Goal: Find specific page/section: Find specific page/section

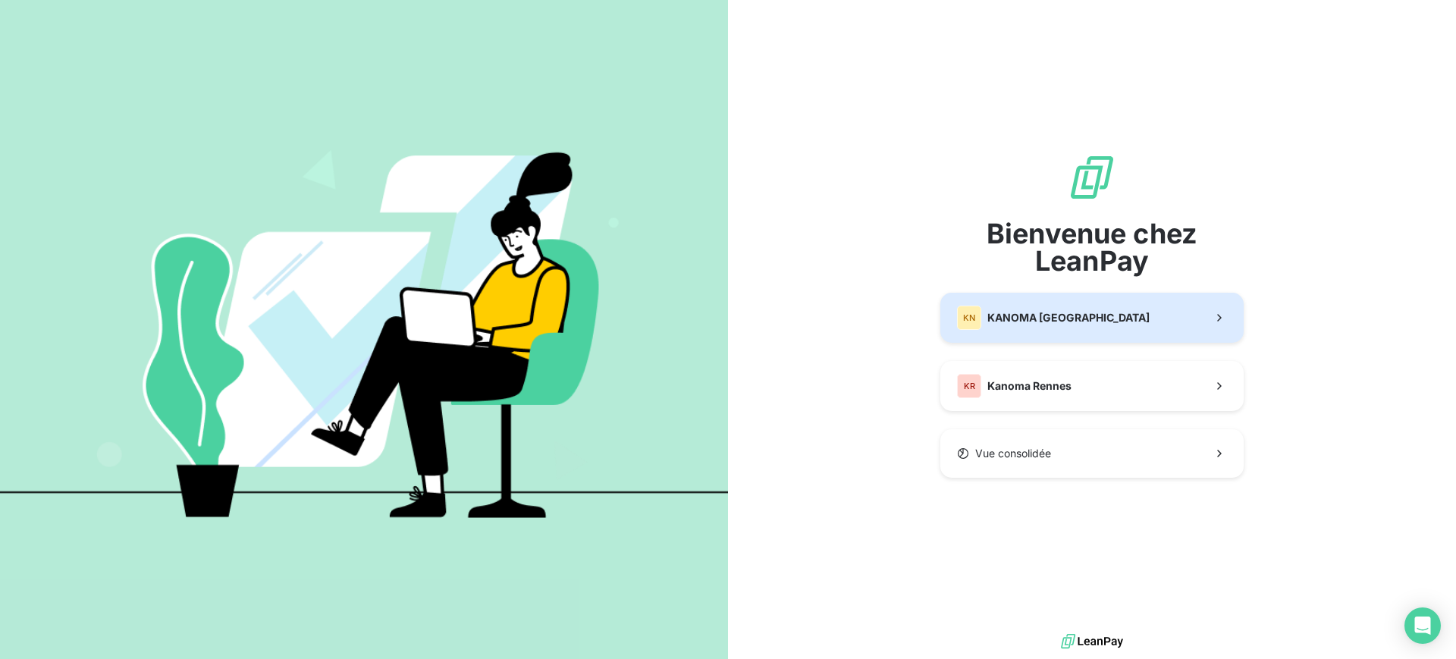
click at [1059, 320] on span "KANOMA Nantes" at bounding box center [1068, 317] width 162 height 15
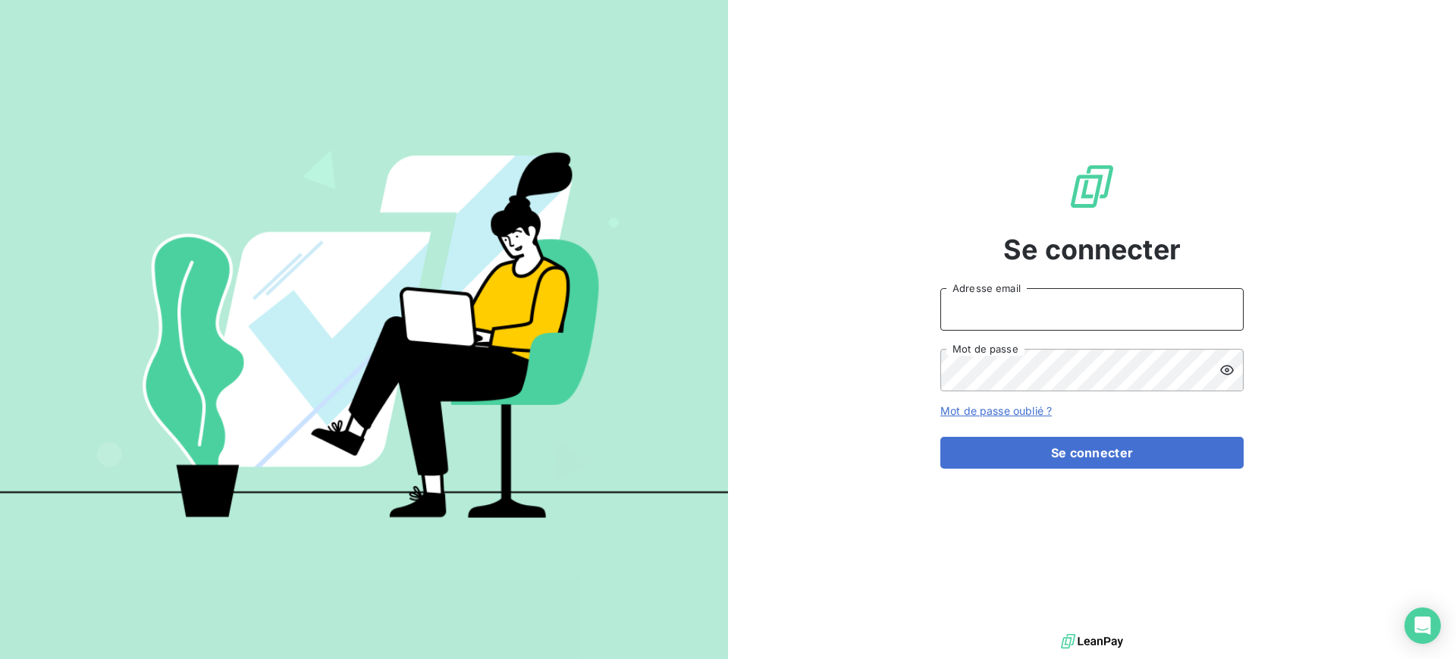
type input "[PERSON_NAME][EMAIL_ADDRESS][DOMAIN_NAME]"
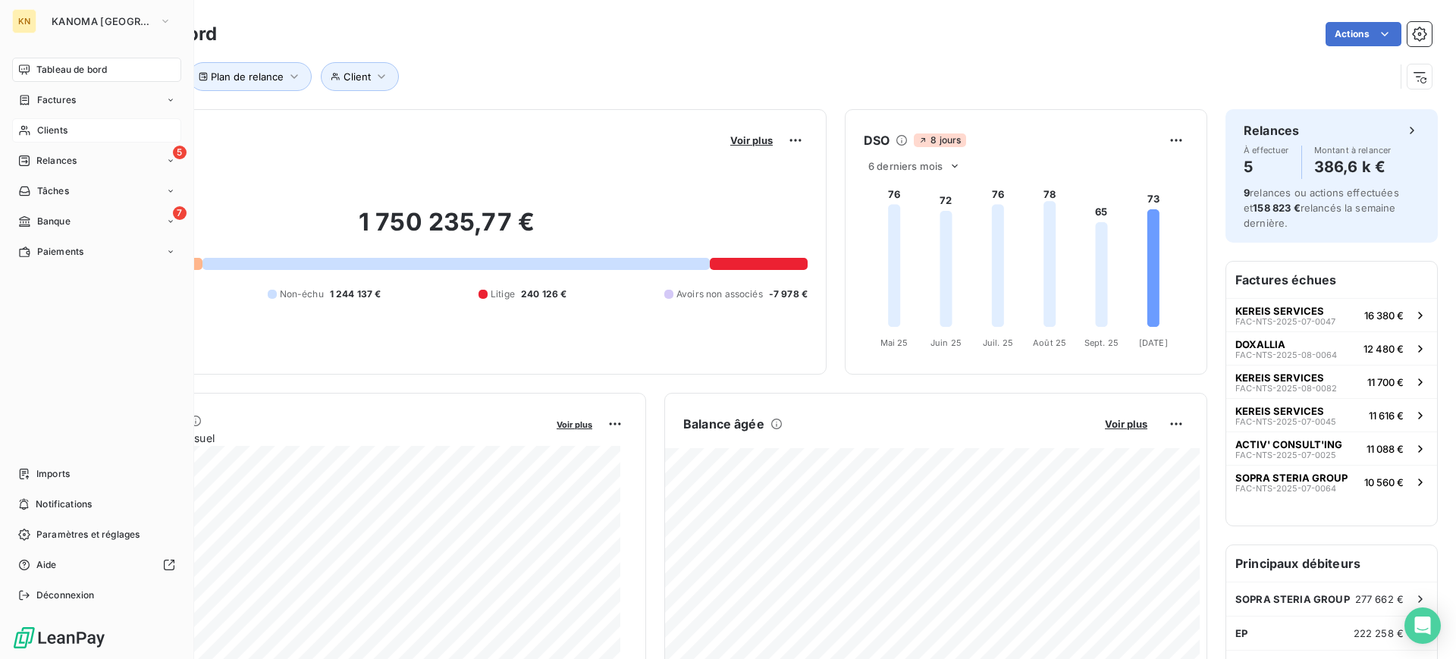
click at [49, 125] on span "Clients" at bounding box center [52, 131] width 30 height 14
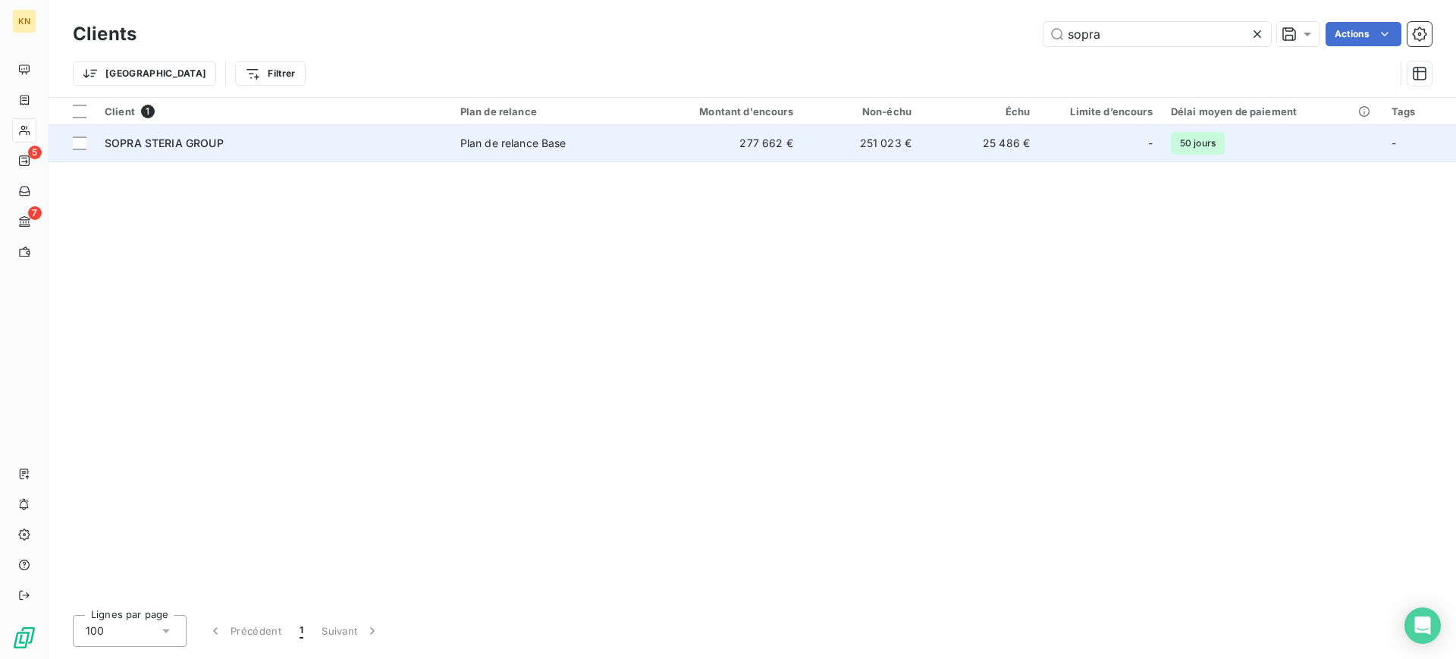
type input "sopra"
click at [420, 137] on div "SOPRA STERIA GROUP" at bounding box center [273, 143] width 337 height 15
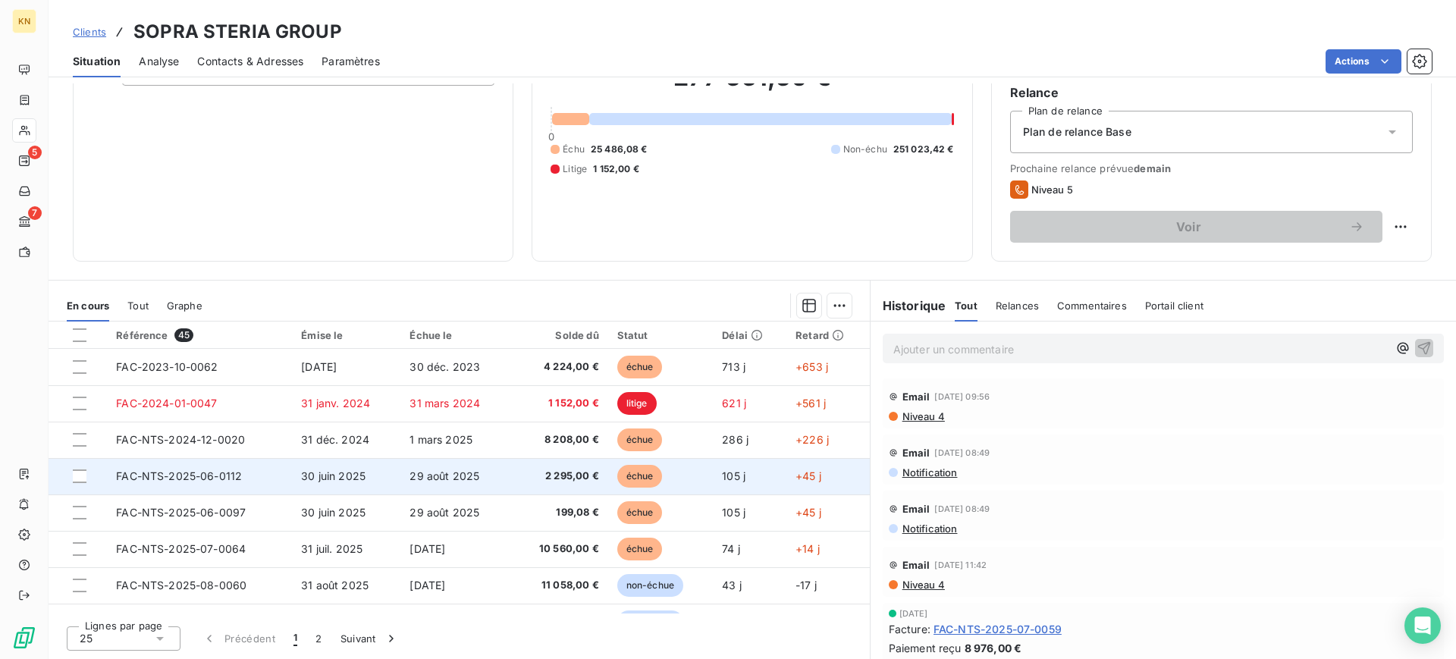
scroll to position [95, 0]
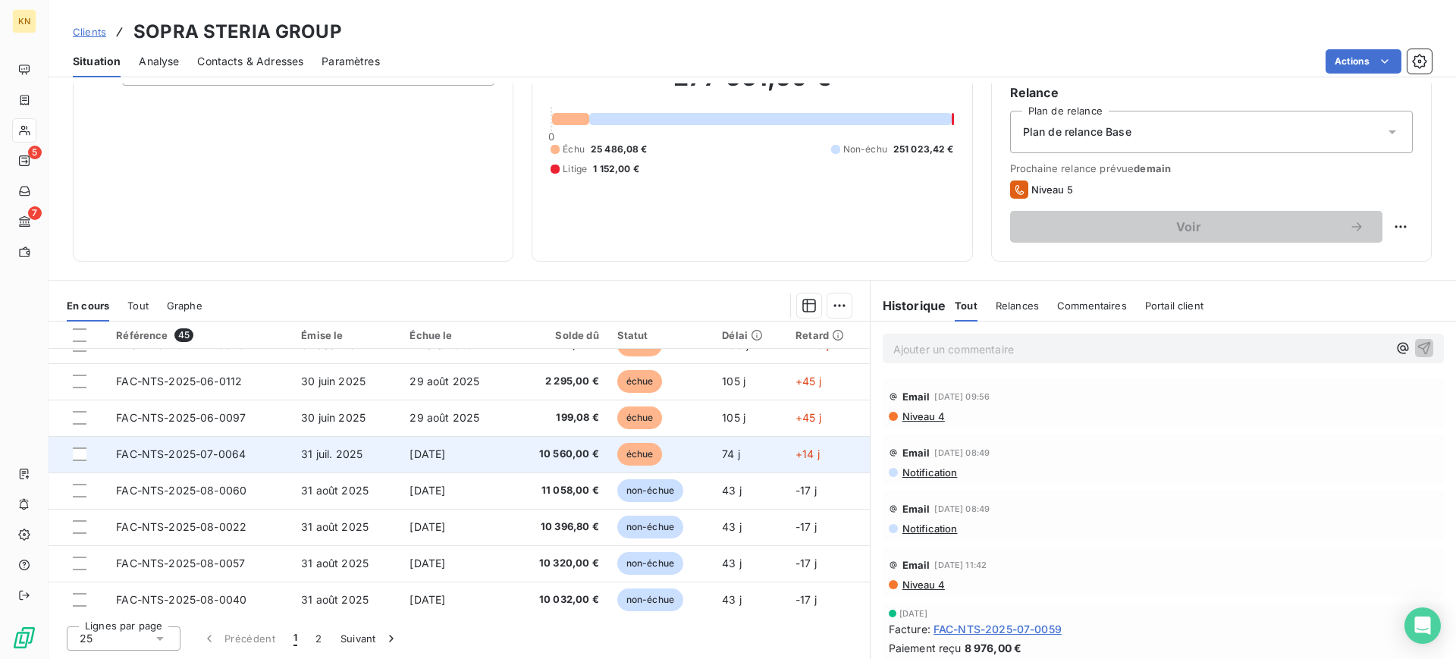
click at [320, 459] on span "31 juil. 2025" at bounding box center [331, 453] width 61 height 13
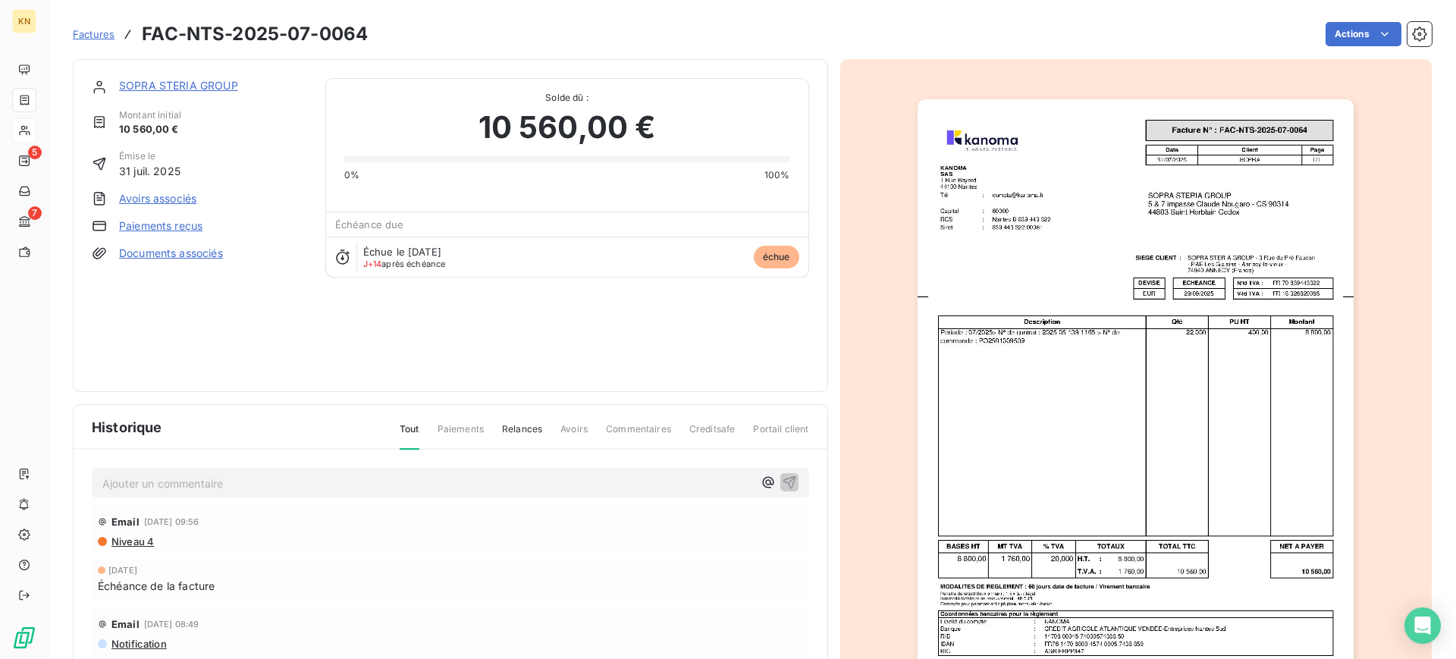
click at [1084, 268] on img "button" at bounding box center [1135, 407] width 436 height 617
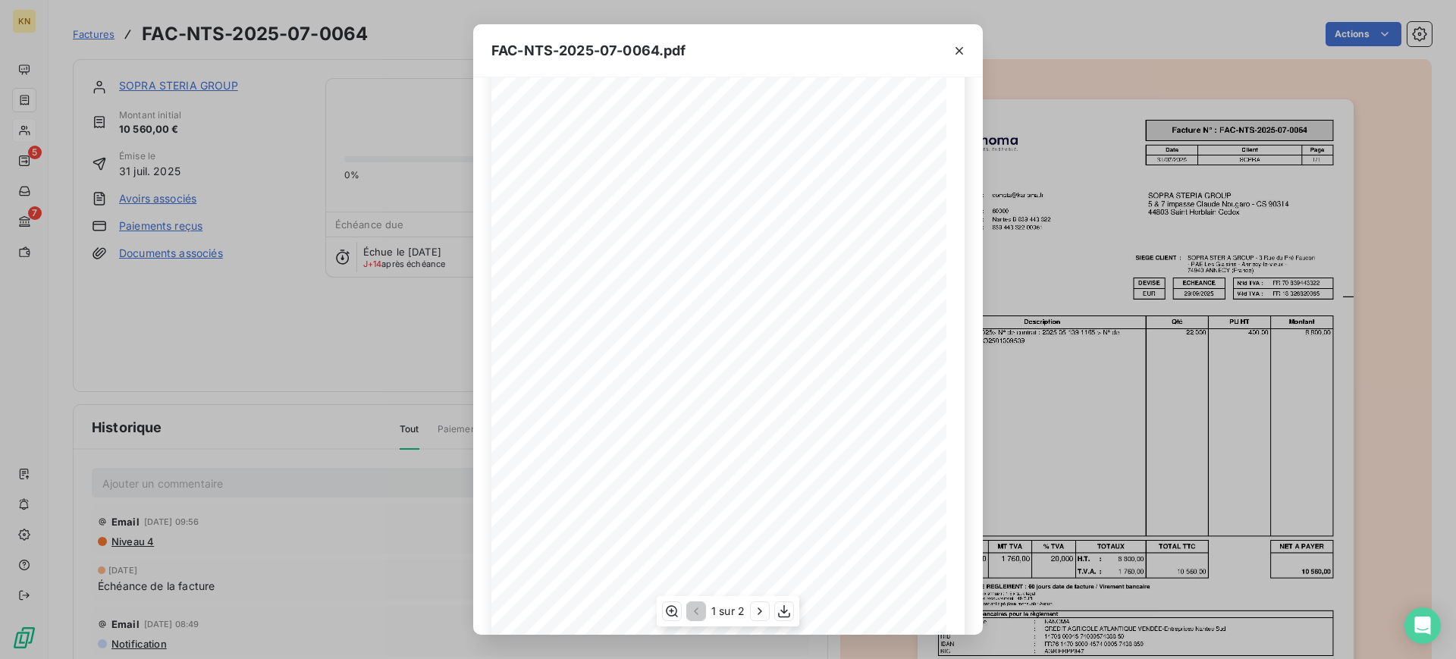
scroll to position [122, 0]
click at [757, 609] on icon "button" at bounding box center [759, 610] width 15 height 15
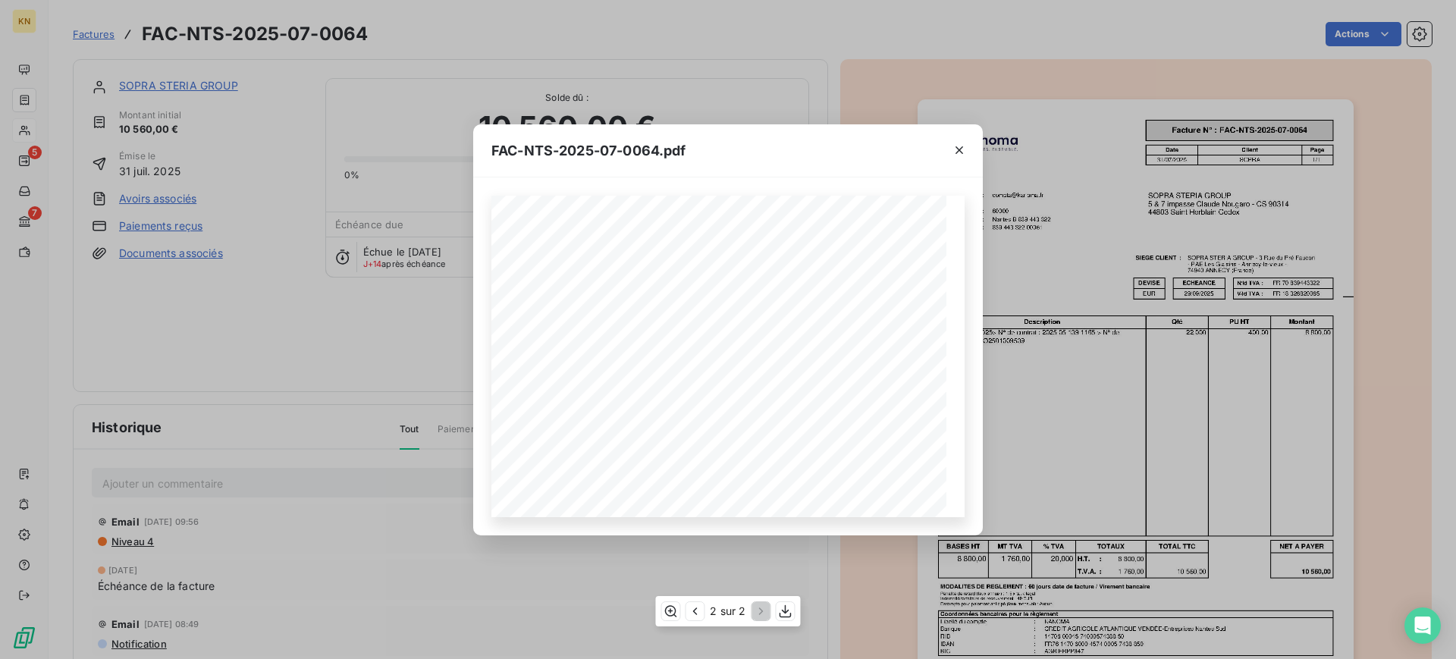
scroll to position [0, 0]
click at [694, 613] on icon "button" at bounding box center [694, 610] width 15 height 15
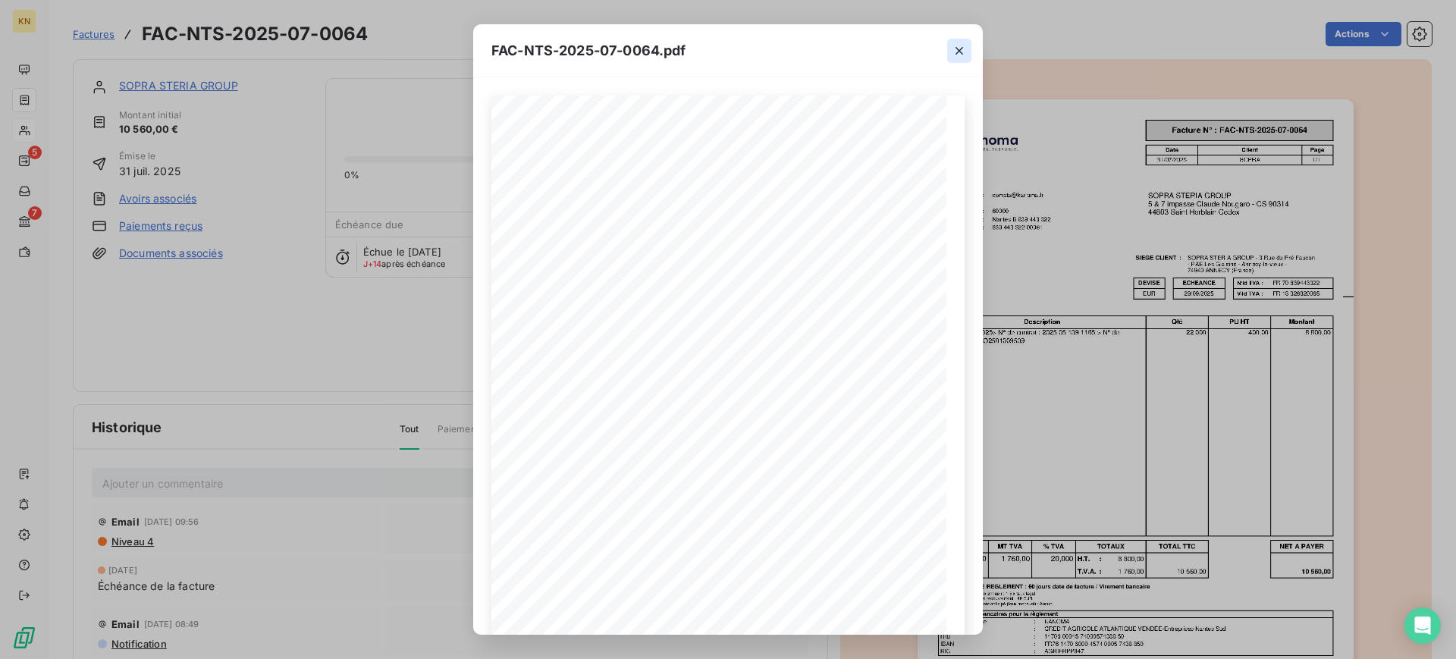
click at [962, 49] on icon "button" at bounding box center [958, 50] width 15 height 15
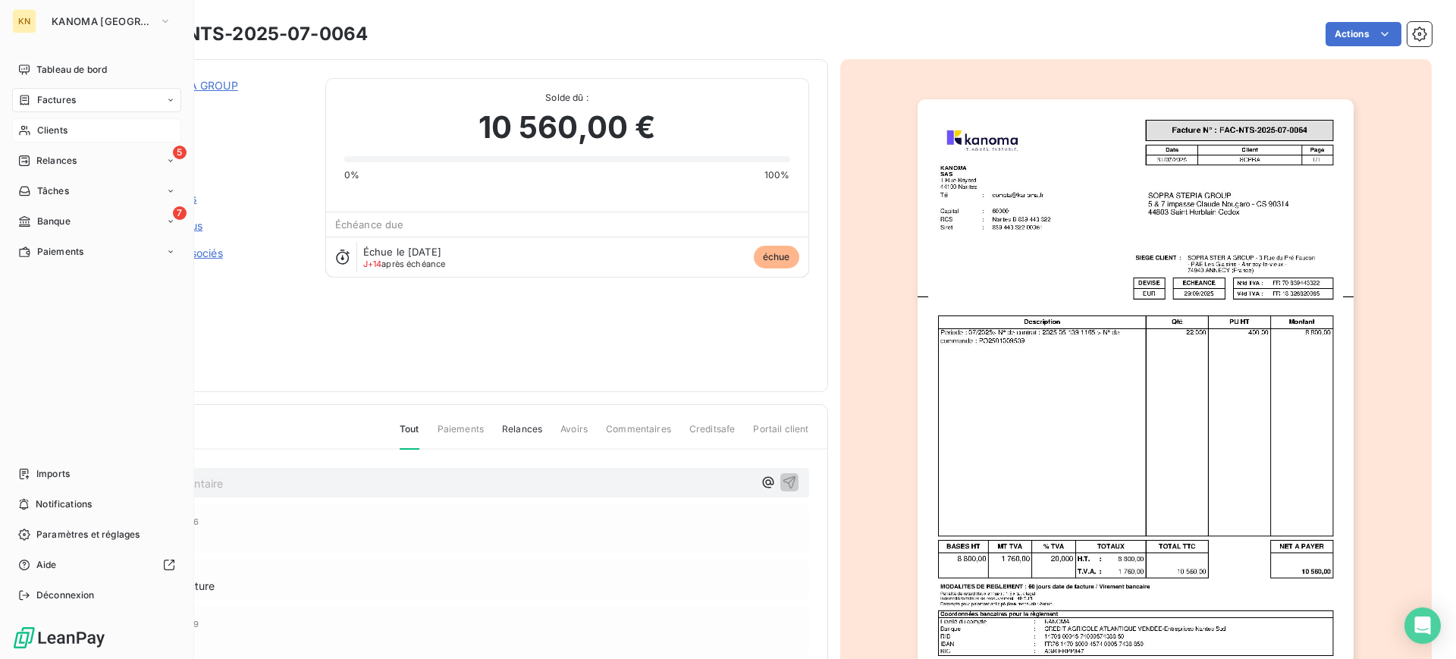
click at [63, 131] on span "Clients" at bounding box center [52, 131] width 30 height 14
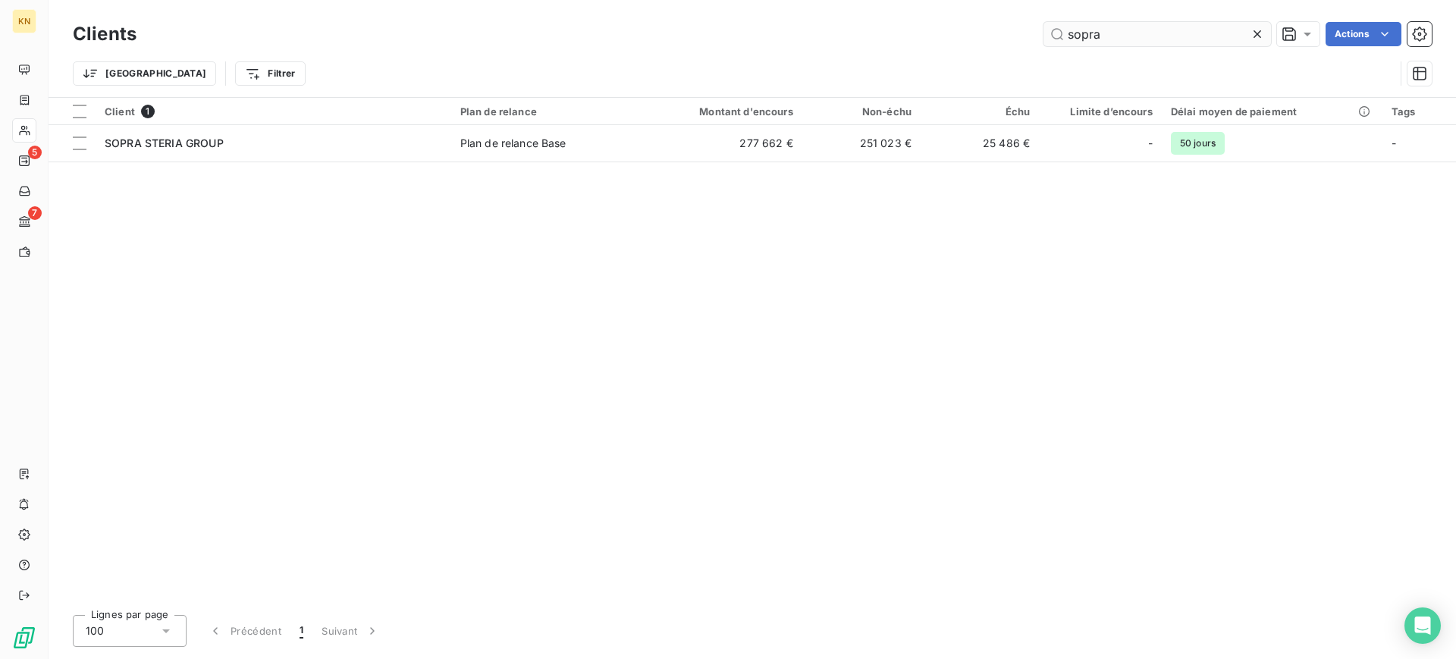
click at [1113, 44] on input "sopra" at bounding box center [1156, 34] width 227 height 24
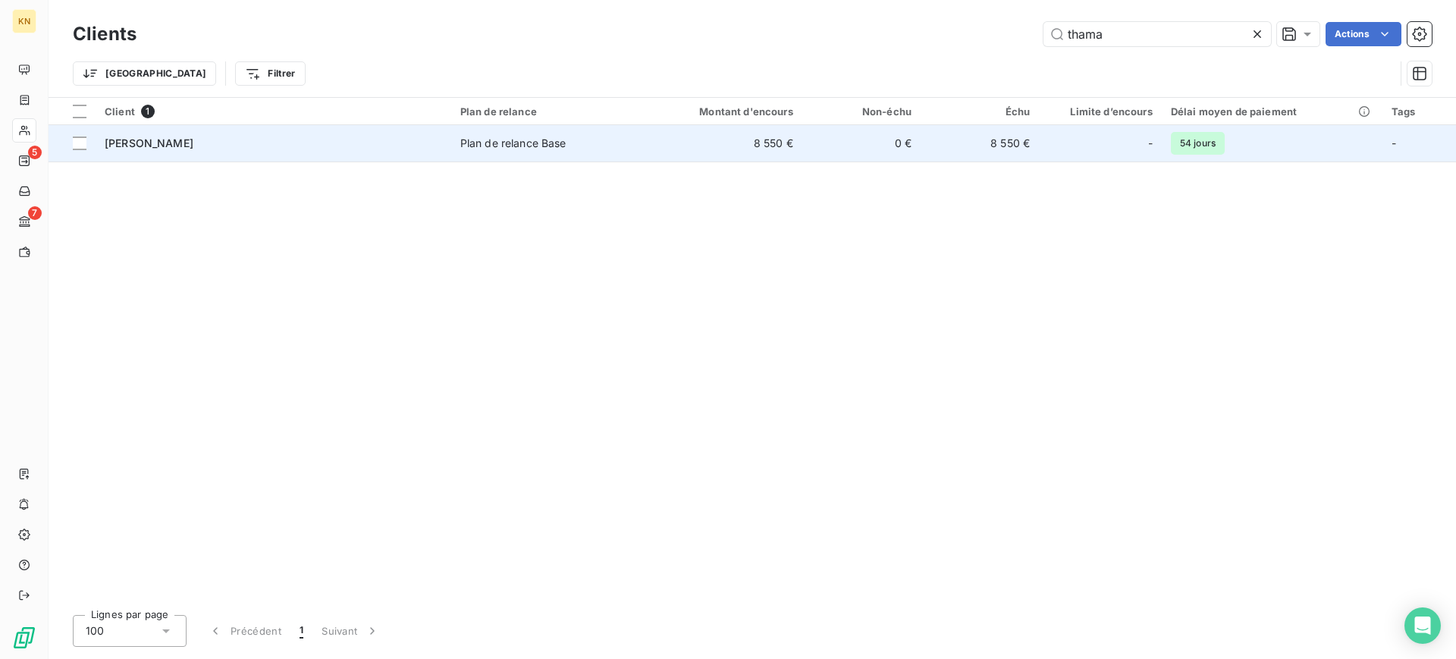
type input "thama"
click at [436, 138] on div "THAMAGA SARL" at bounding box center [273, 143] width 337 height 15
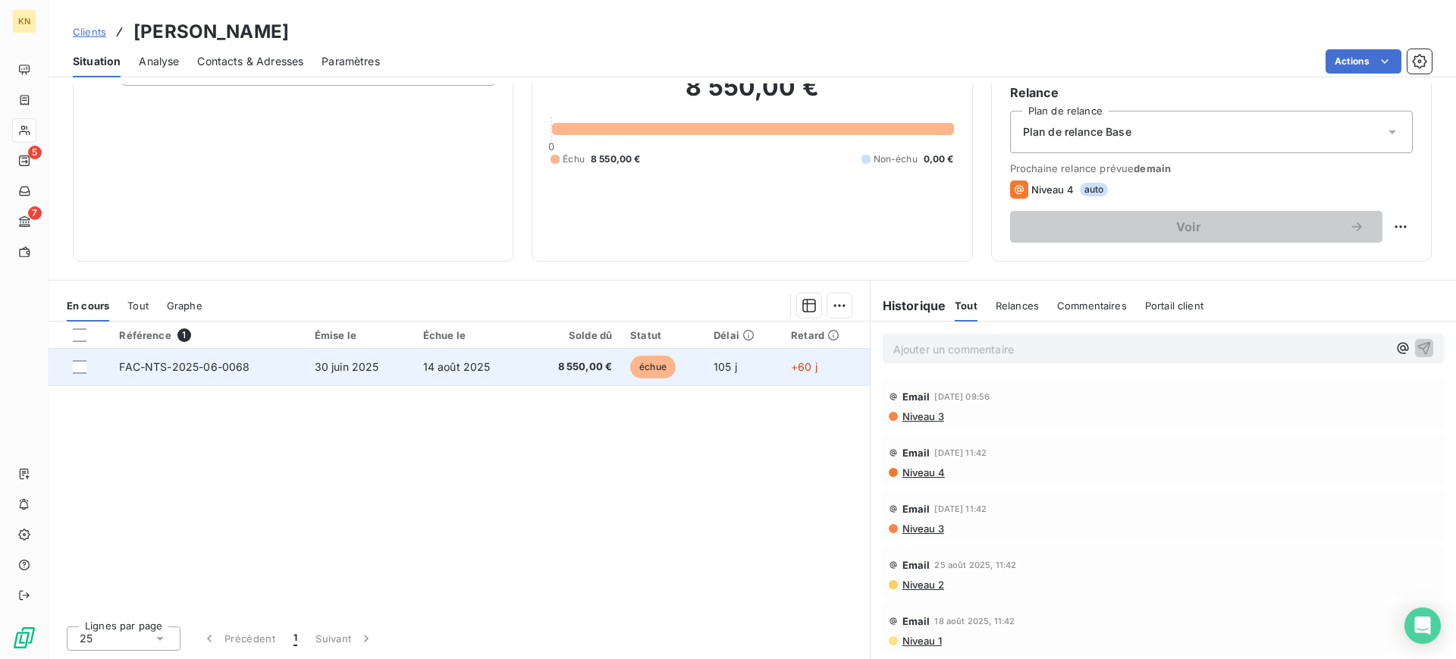
click at [715, 361] on span "105 j" at bounding box center [725, 366] width 24 height 13
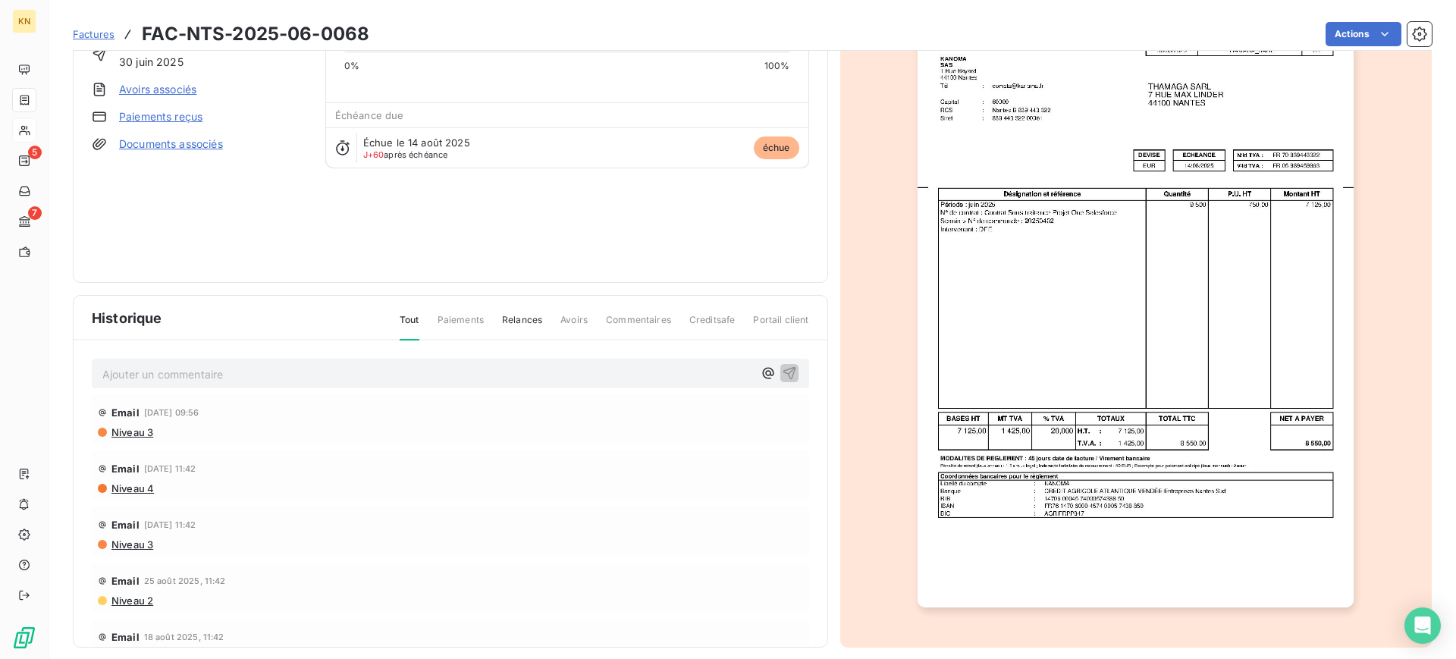
scroll to position [123, 0]
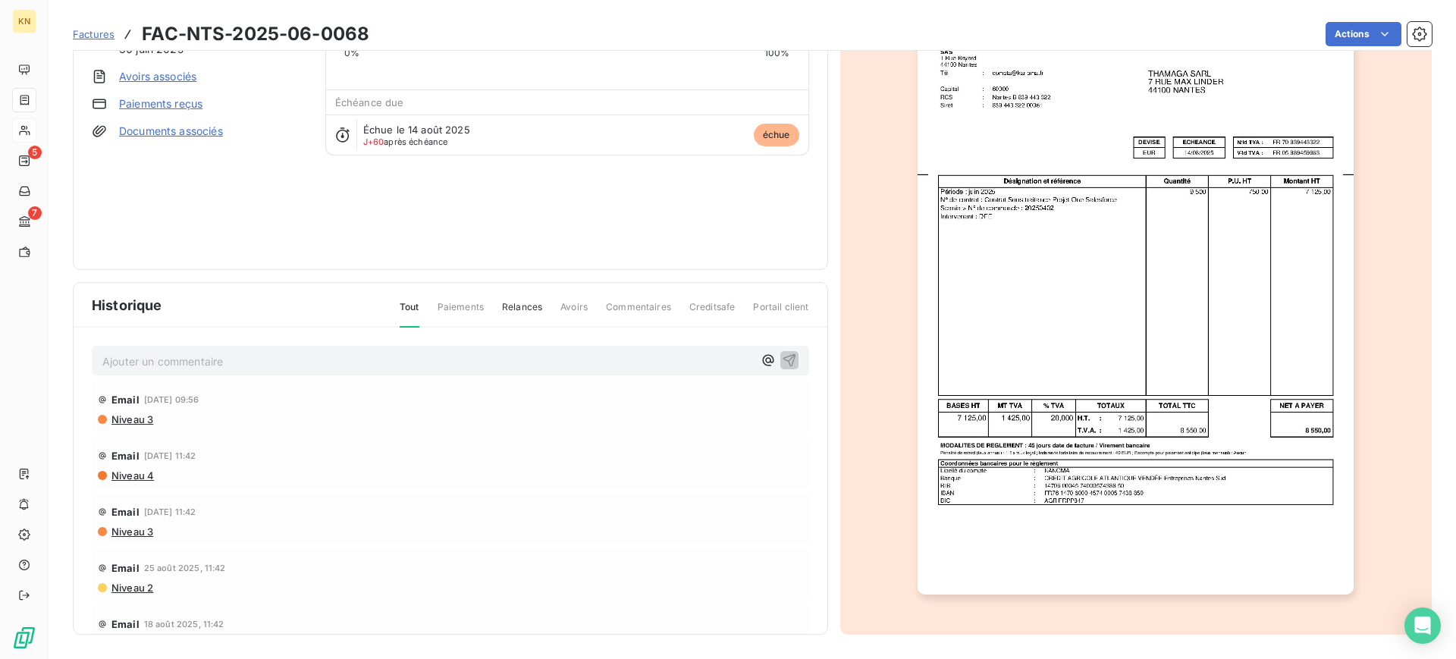
click at [1292, 323] on img "button" at bounding box center [1135, 285] width 436 height 617
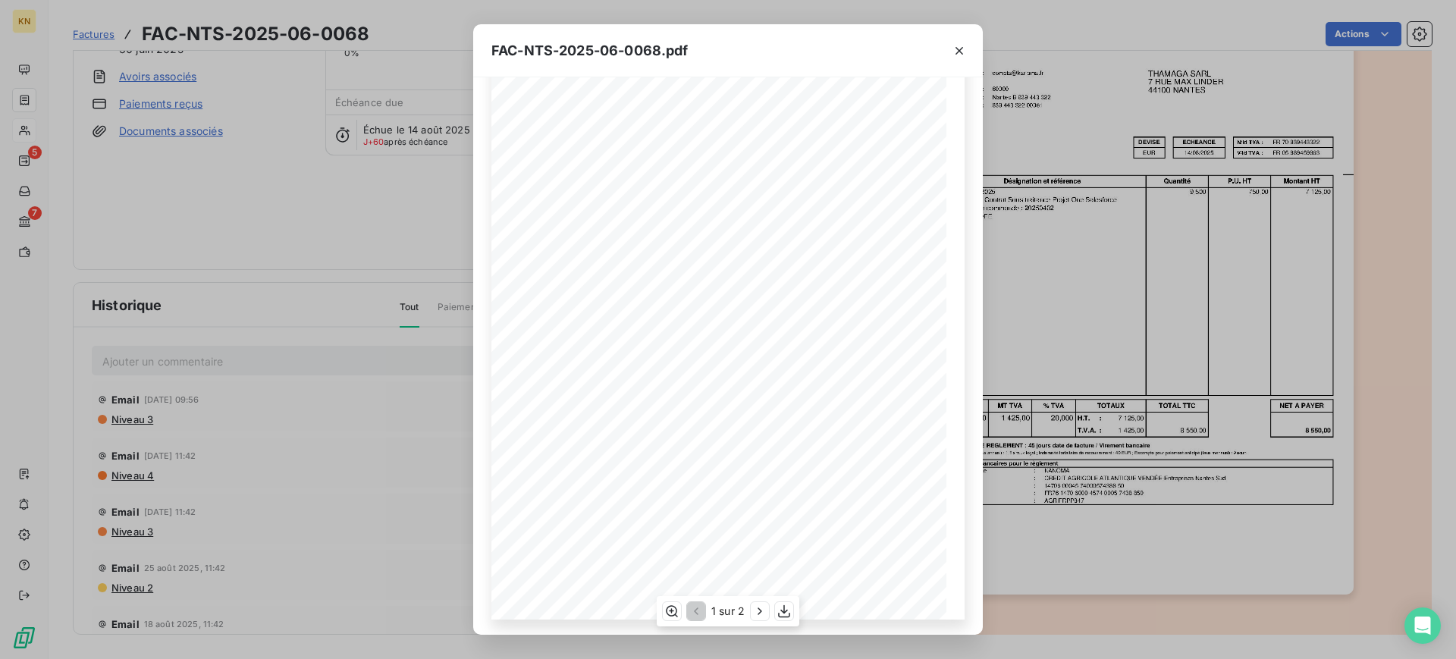
scroll to position [122, 0]
click at [761, 616] on icon "button" at bounding box center [759, 610] width 15 height 15
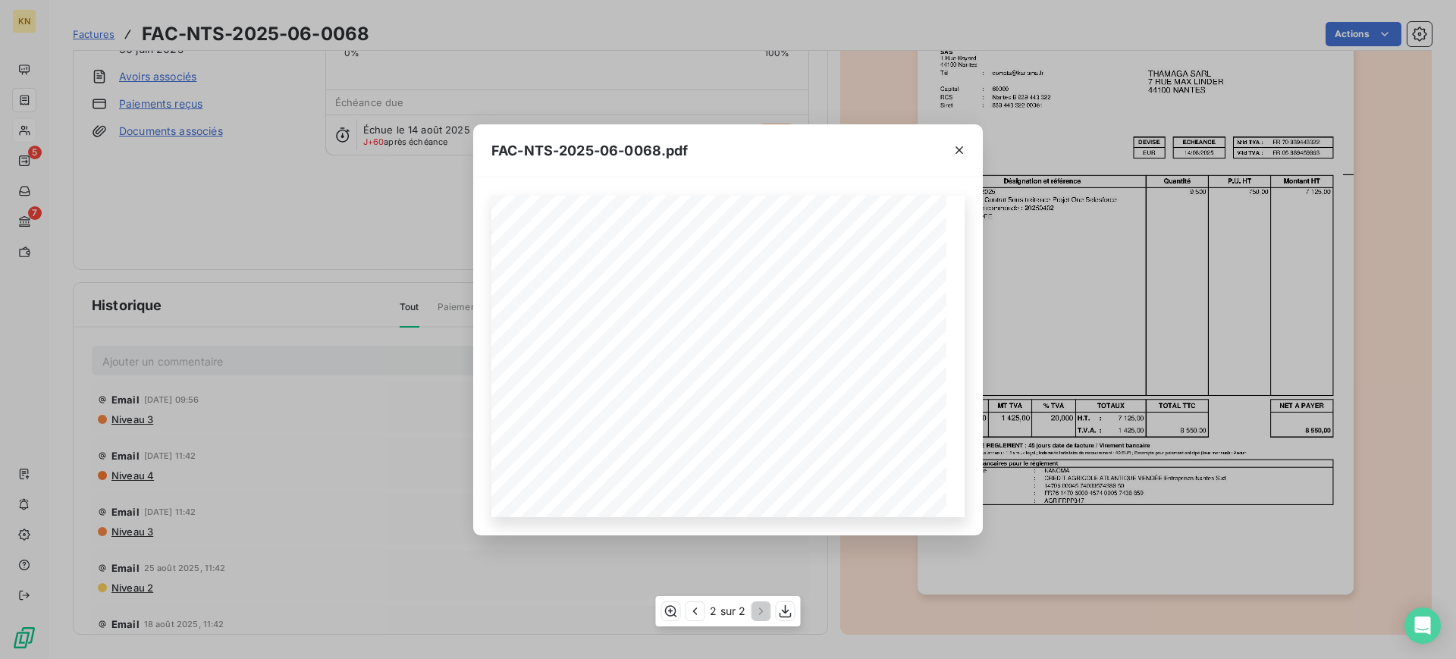
scroll to position [0, 0]
click at [691, 612] on icon "button" at bounding box center [694, 610] width 15 height 15
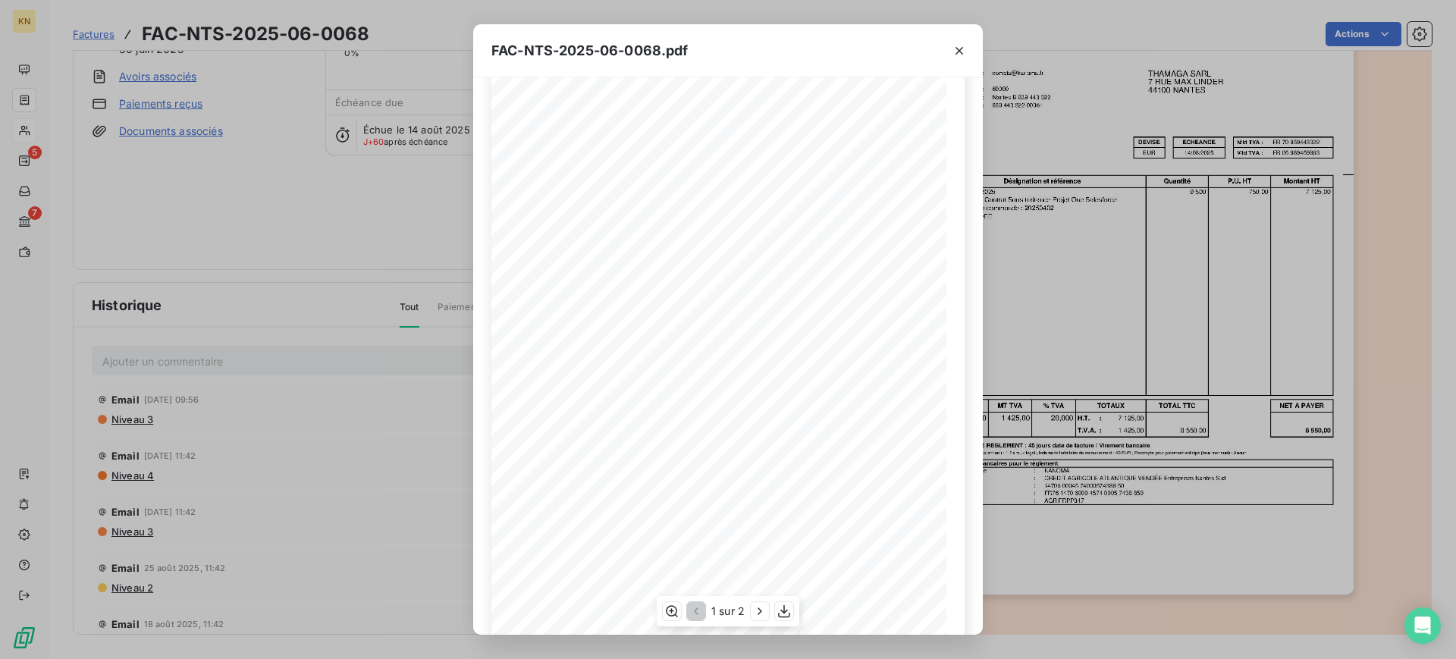
scroll to position [122, 0]
click at [960, 50] on icon "button" at bounding box center [959, 51] width 8 height 8
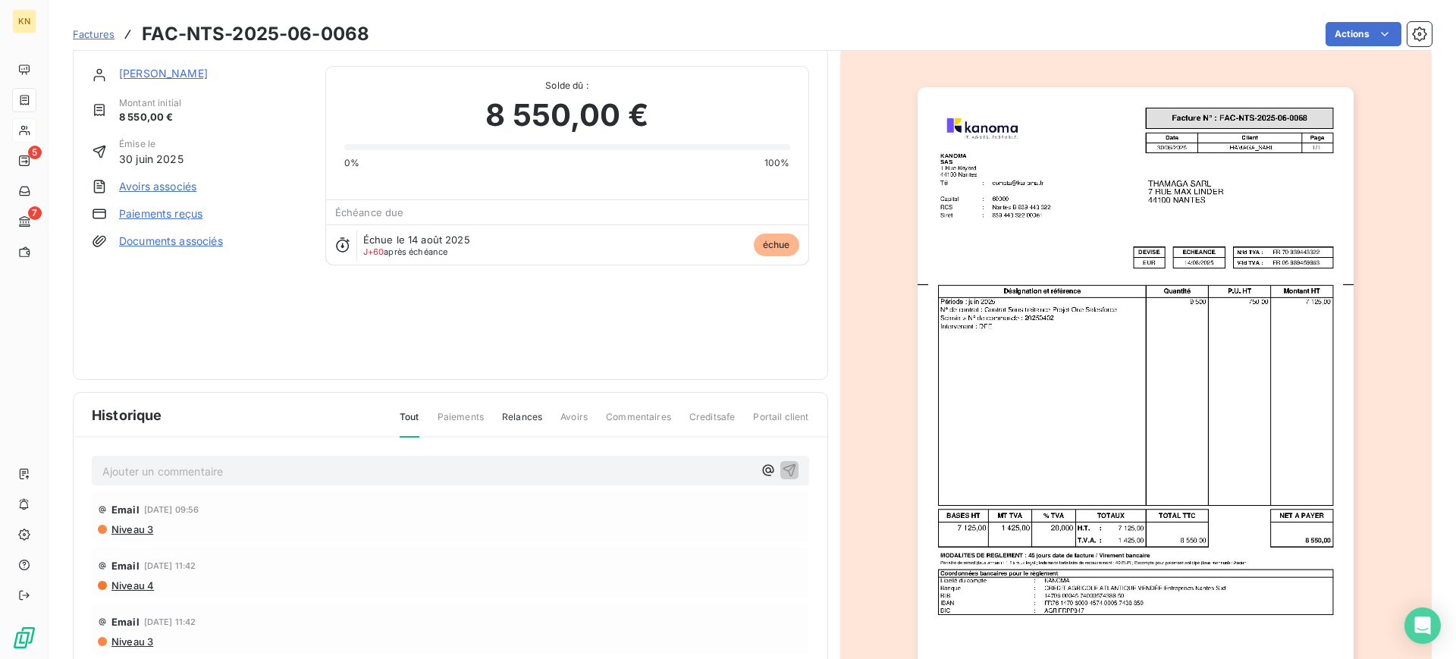
scroll to position [0, 0]
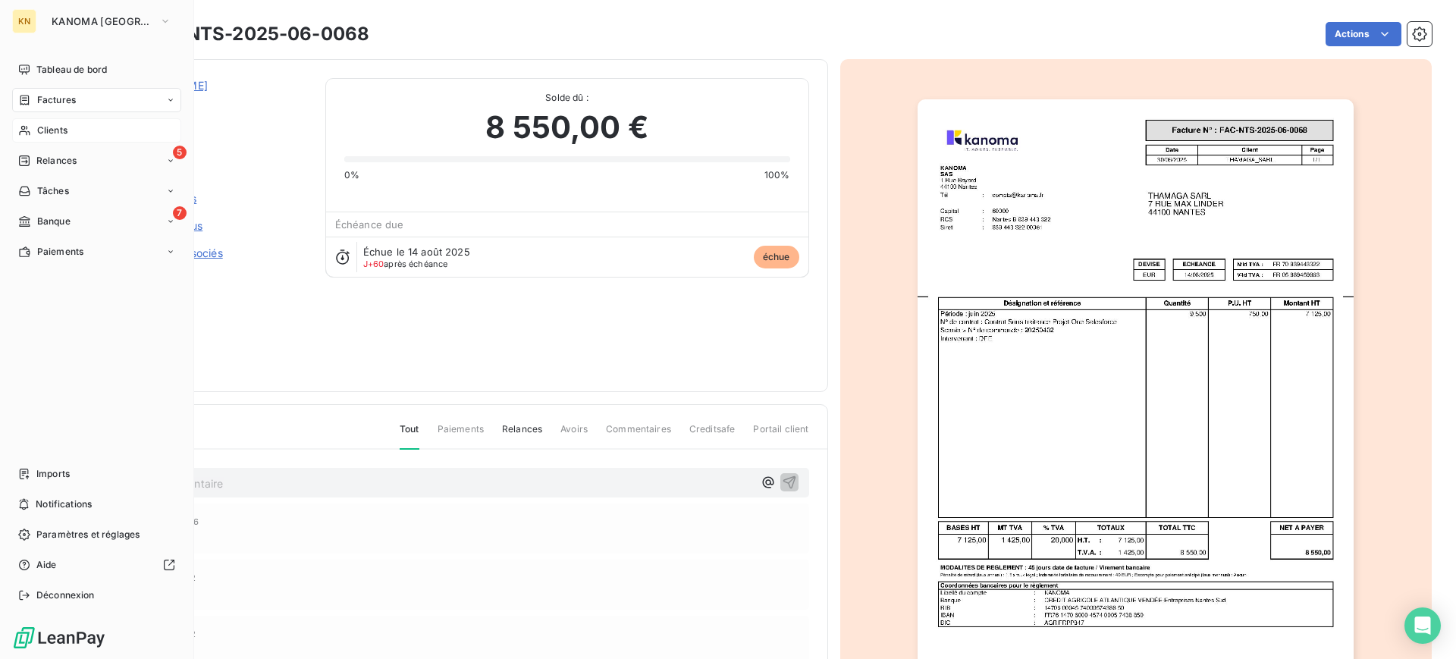
click at [74, 126] on div "Clients" at bounding box center [96, 130] width 169 height 24
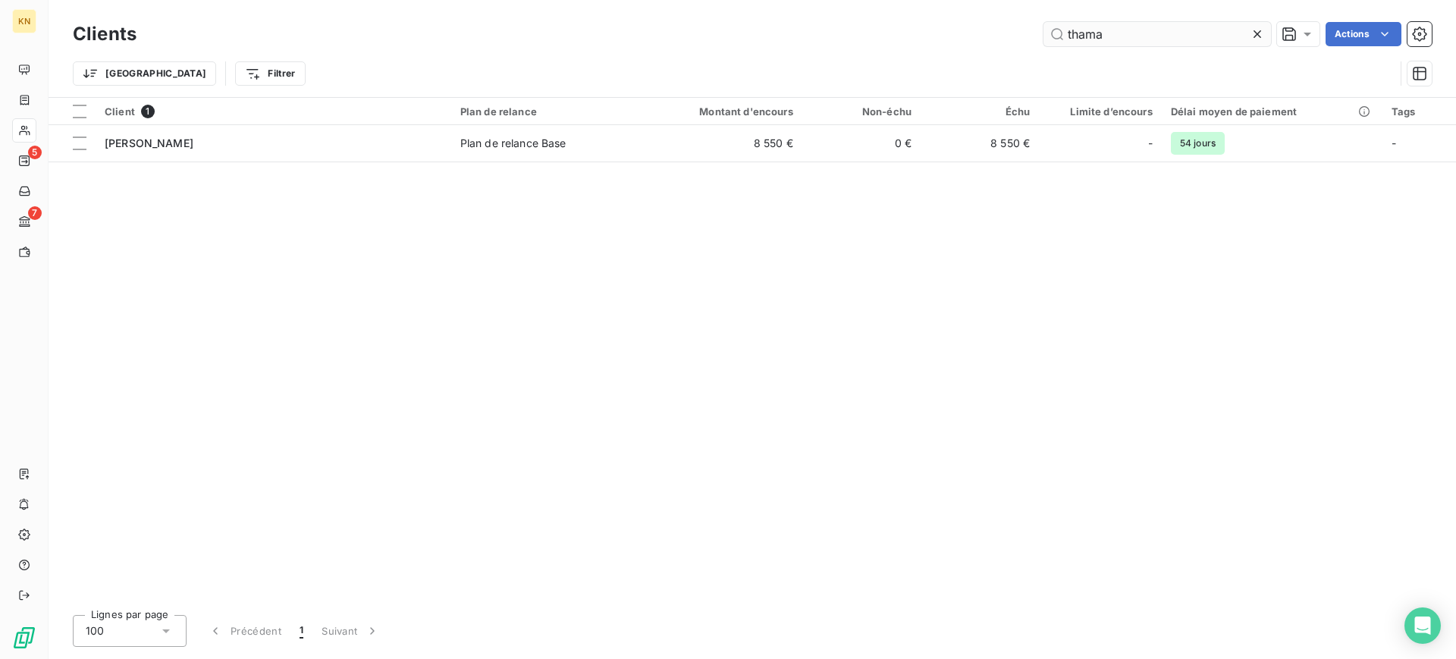
click at [1149, 35] on input "thama" at bounding box center [1156, 34] width 227 height 24
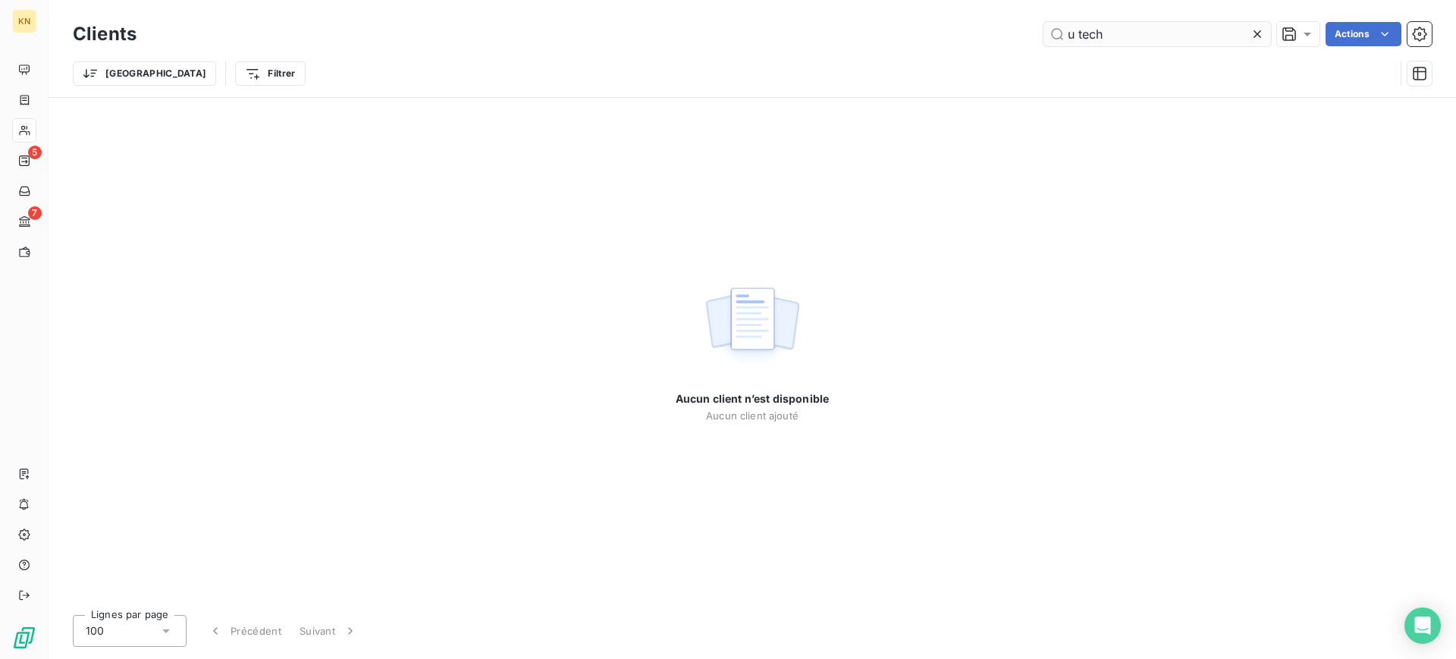
click at [1114, 33] on input "u tech" at bounding box center [1156, 34] width 227 height 24
click at [1115, 33] on input "u tech" at bounding box center [1156, 34] width 227 height 24
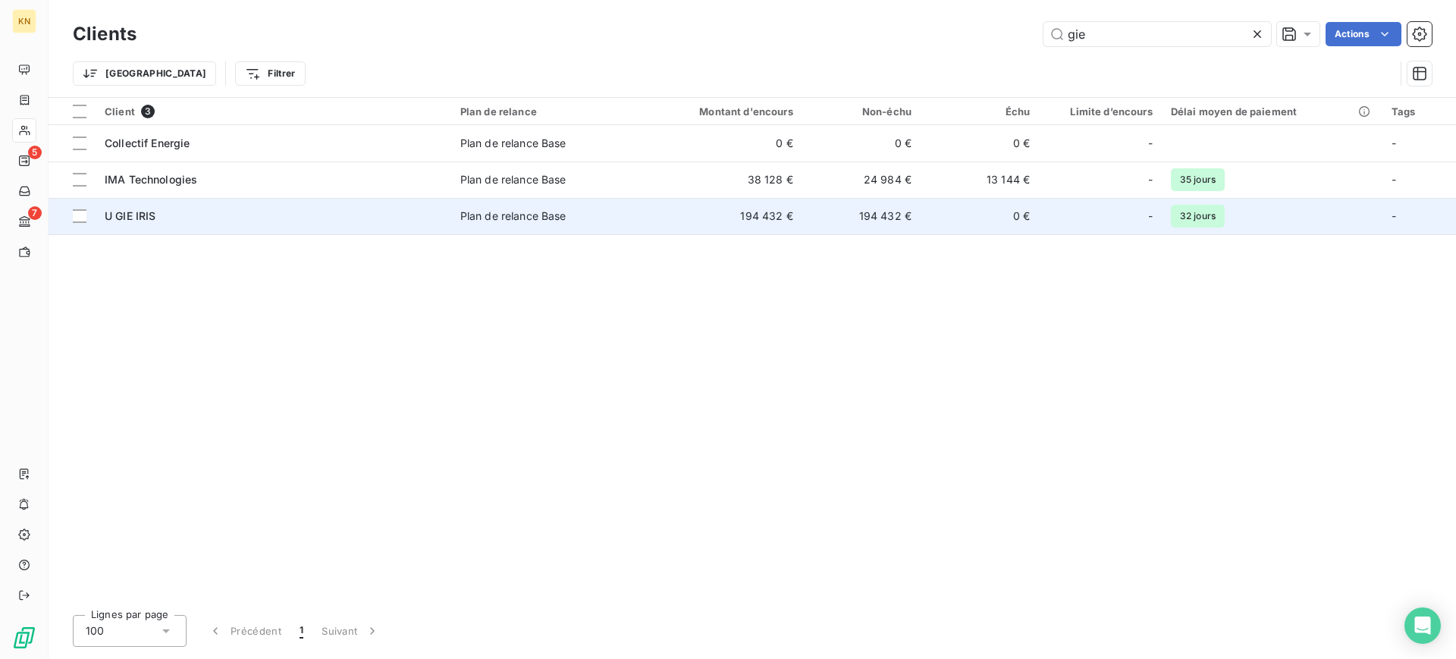
type input "gie"
click at [517, 209] on div "Plan de relance Base" at bounding box center [513, 215] width 106 height 15
